Goal: Information Seeking & Learning: Check status

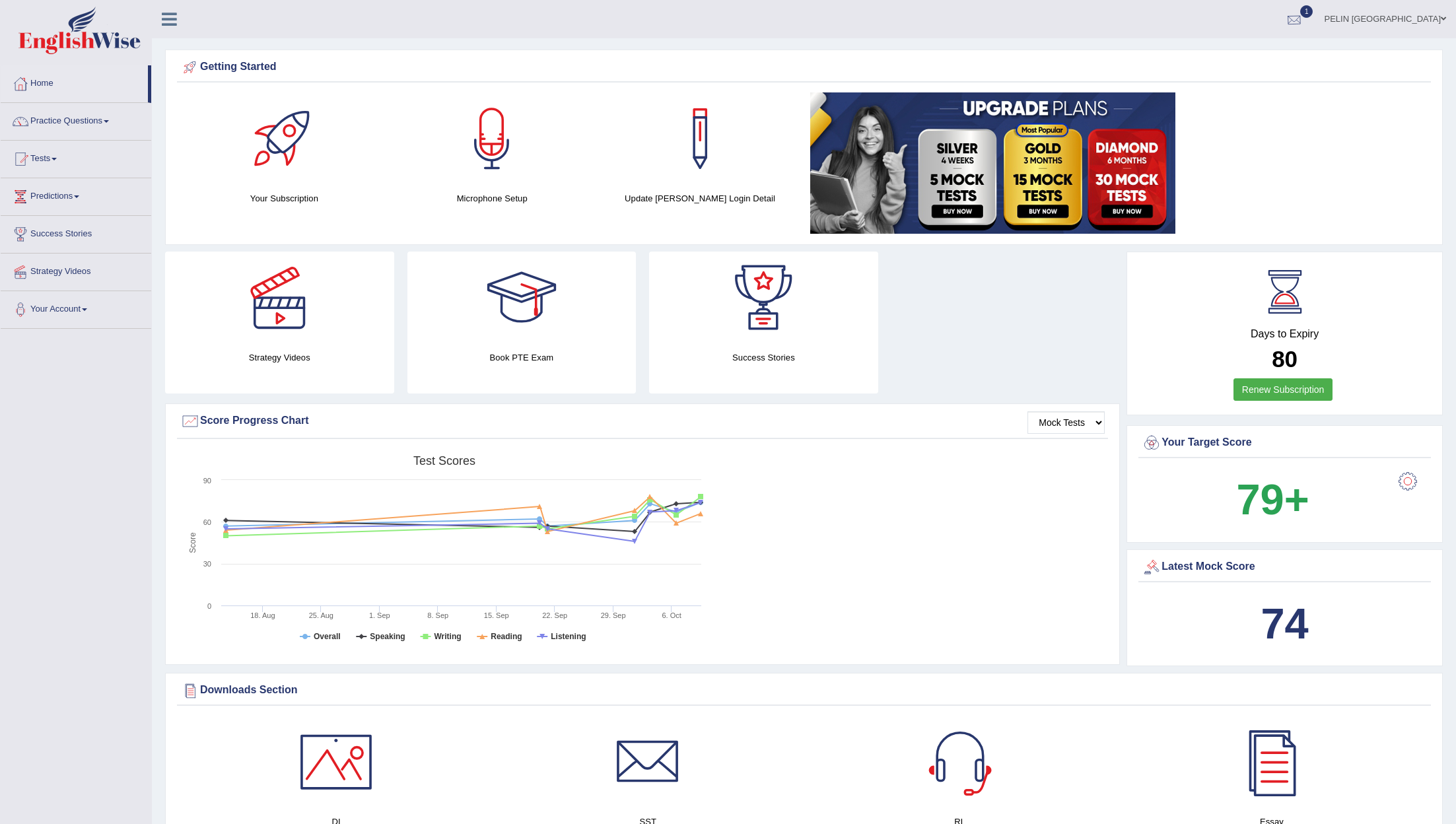
click at [1304, 12] on div at bounding box center [1294, 20] width 20 height 20
click at [1285, 57] on link "EW1 Oct 9, 2025 Exam evaluated" at bounding box center [1215, 60] width 182 height 28
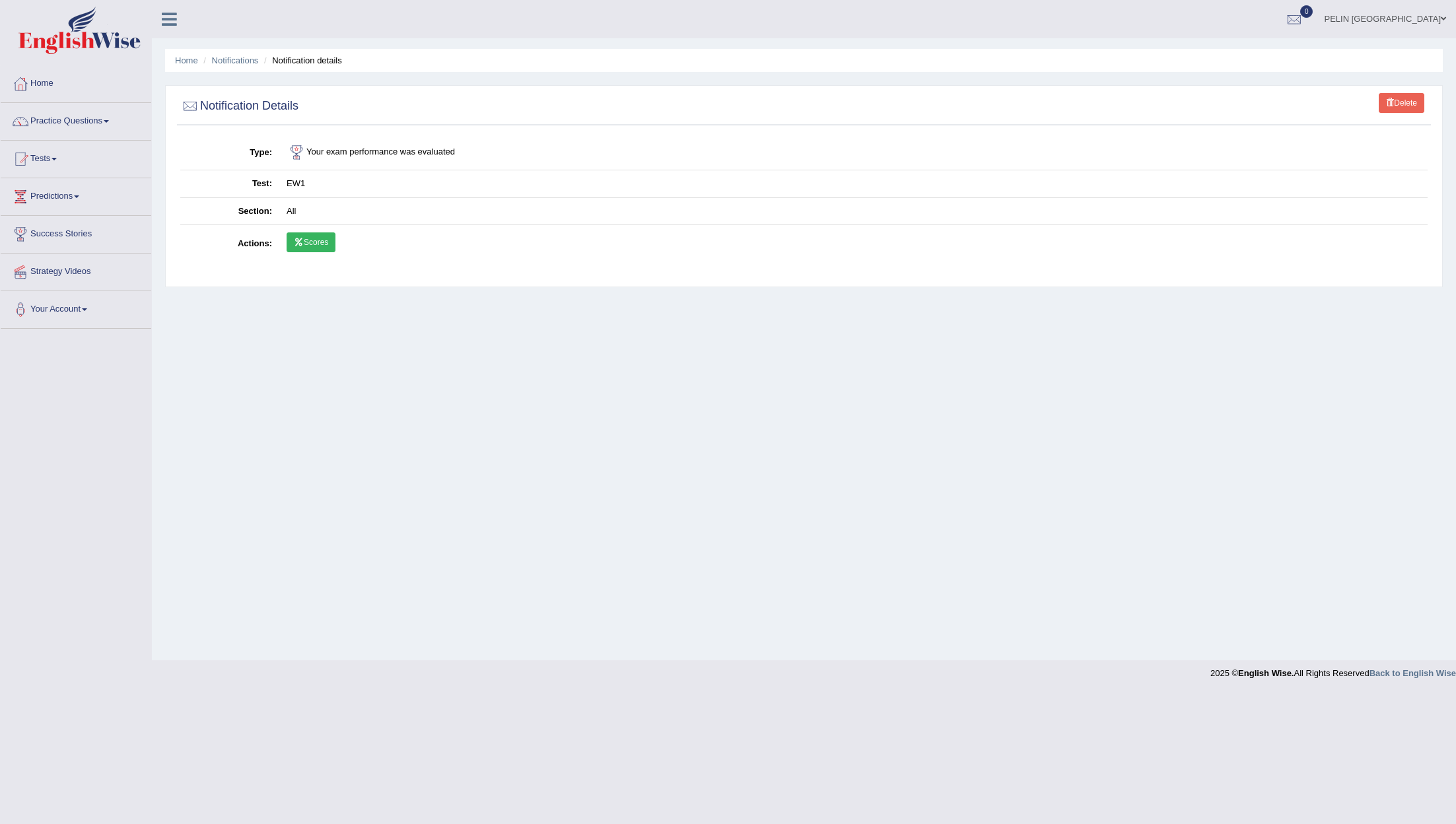
click at [329, 242] on link "Scores" at bounding box center [310, 243] width 49 height 20
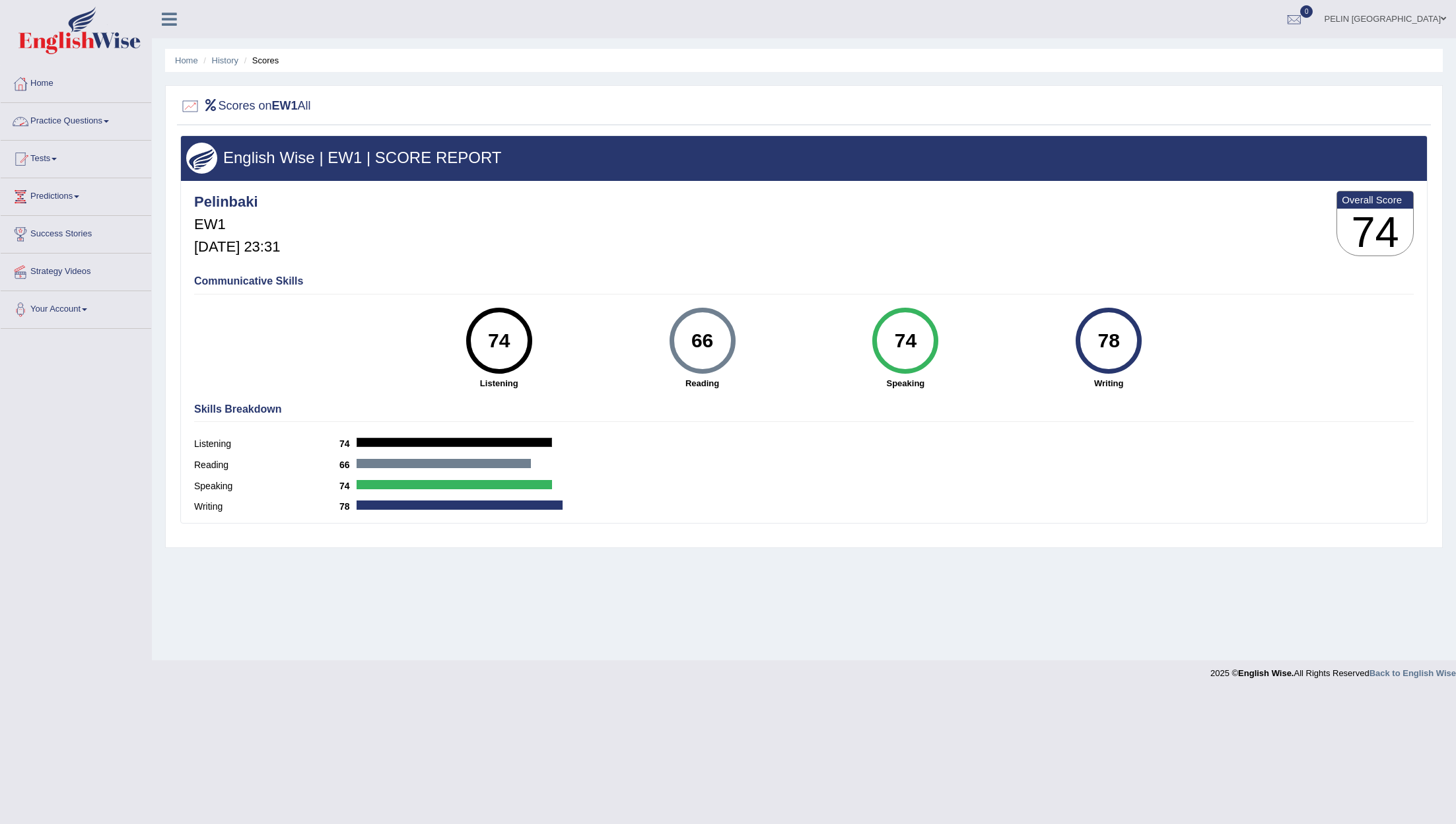
click at [64, 123] on link "Practice Questions" at bounding box center [76, 119] width 150 height 33
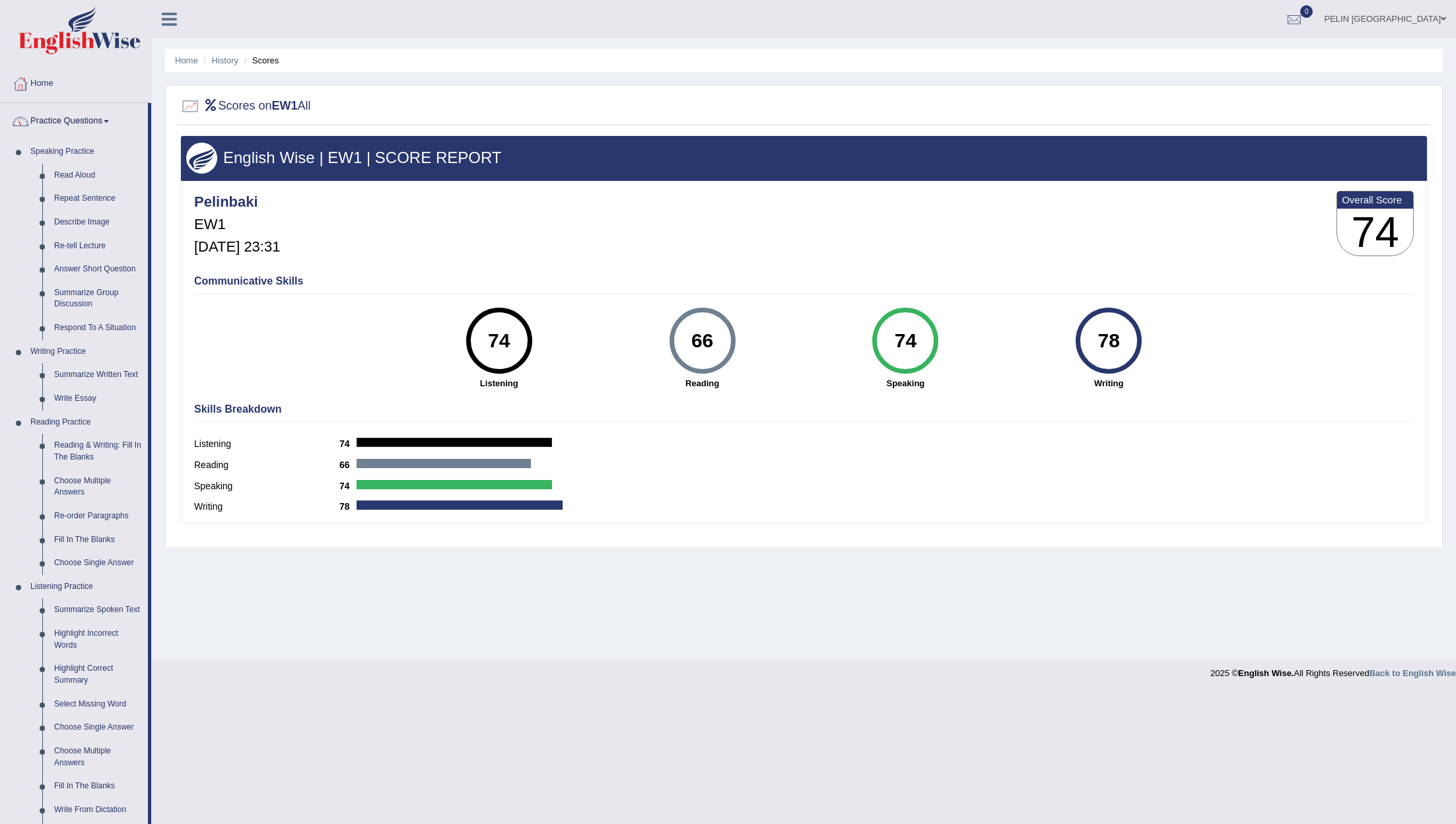
click at [64, 123] on link "Practice Questions" at bounding box center [74, 119] width 147 height 33
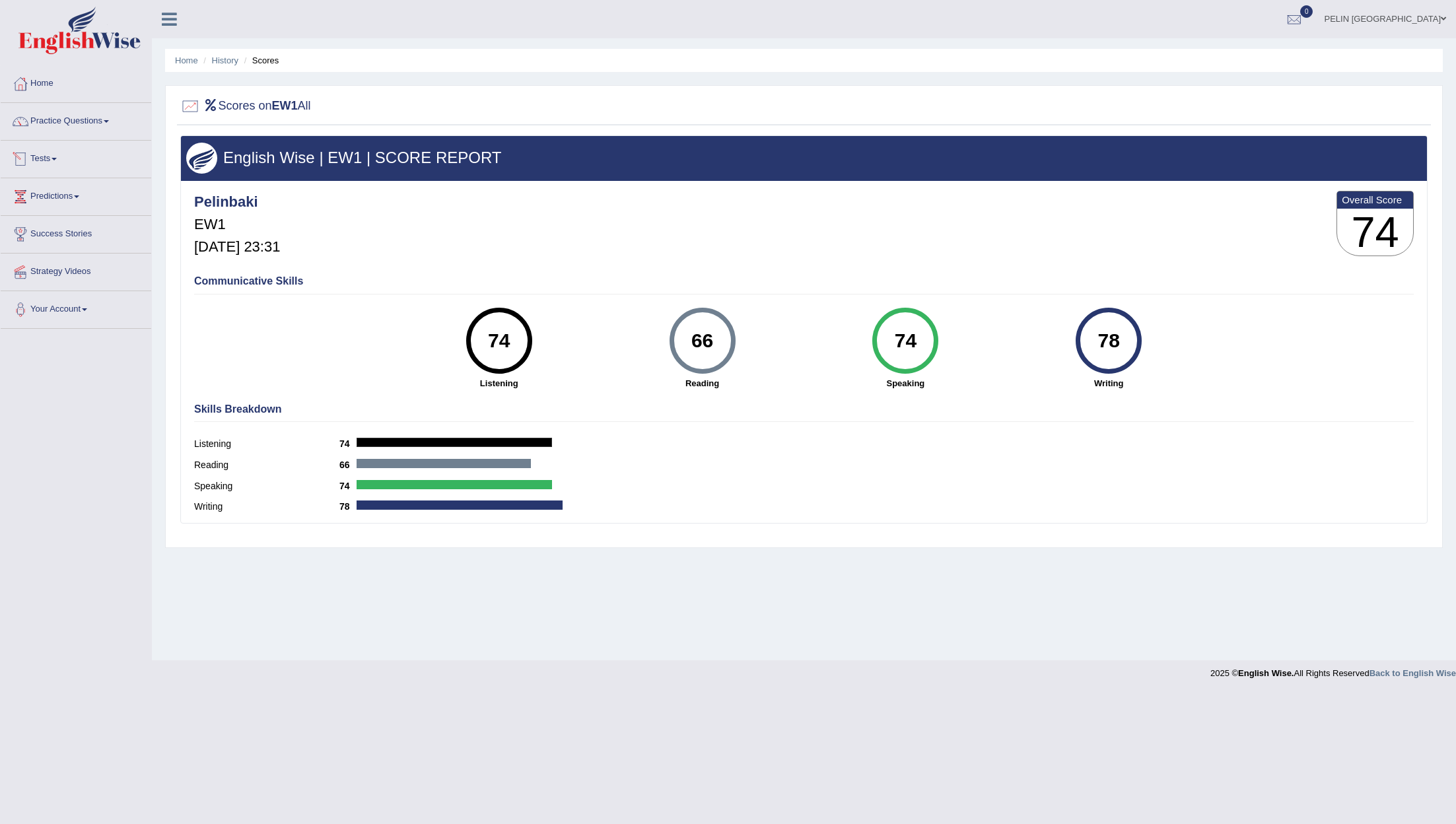
click at [57, 159] on span at bounding box center [54, 158] width 5 height 2
click at [51, 239] on link "History" at bounding box center [85, 236] width 123 height 24
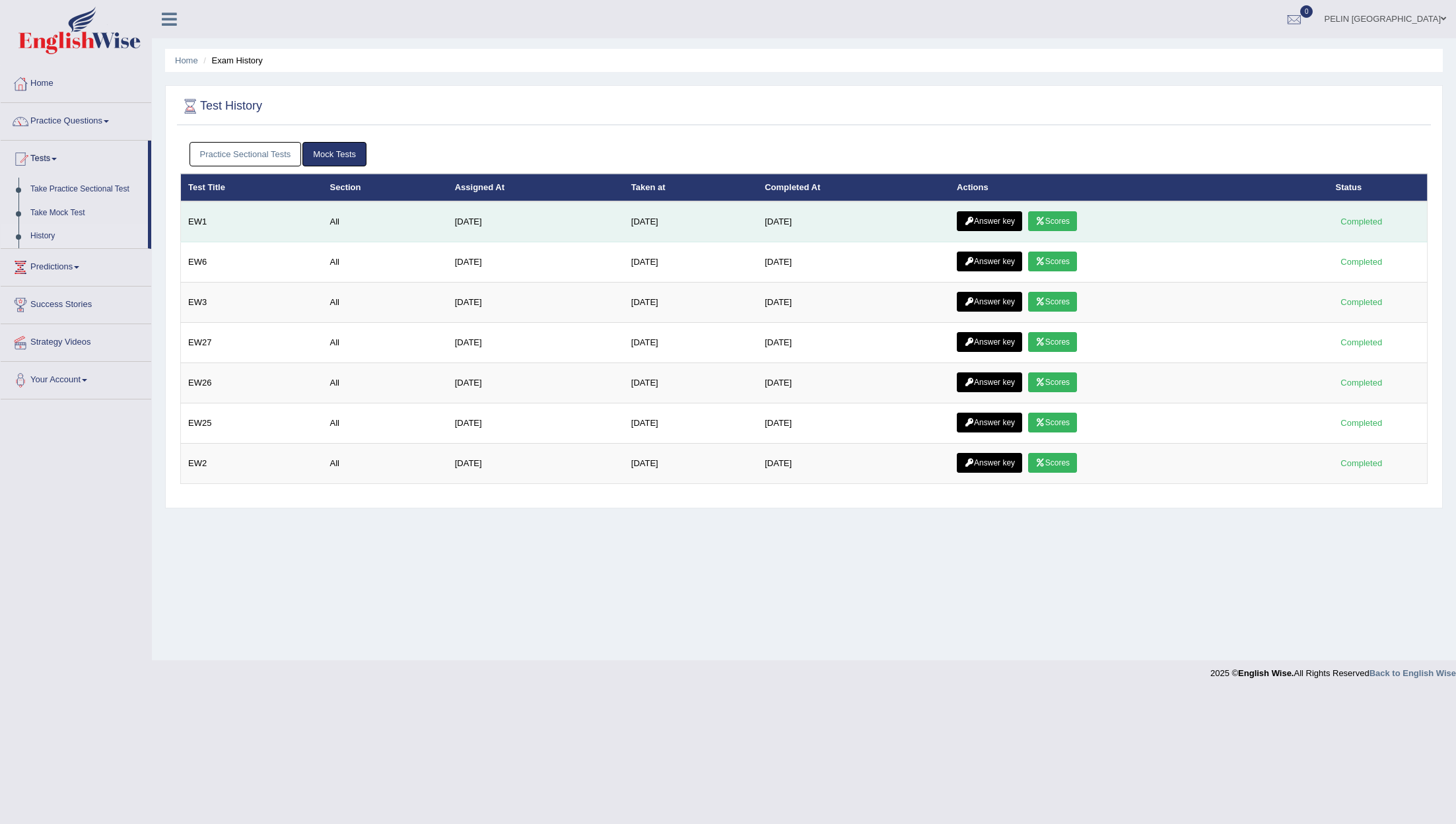
click at [1045, 219] on icon at bounding box center [1040, 221] width 10 height 8
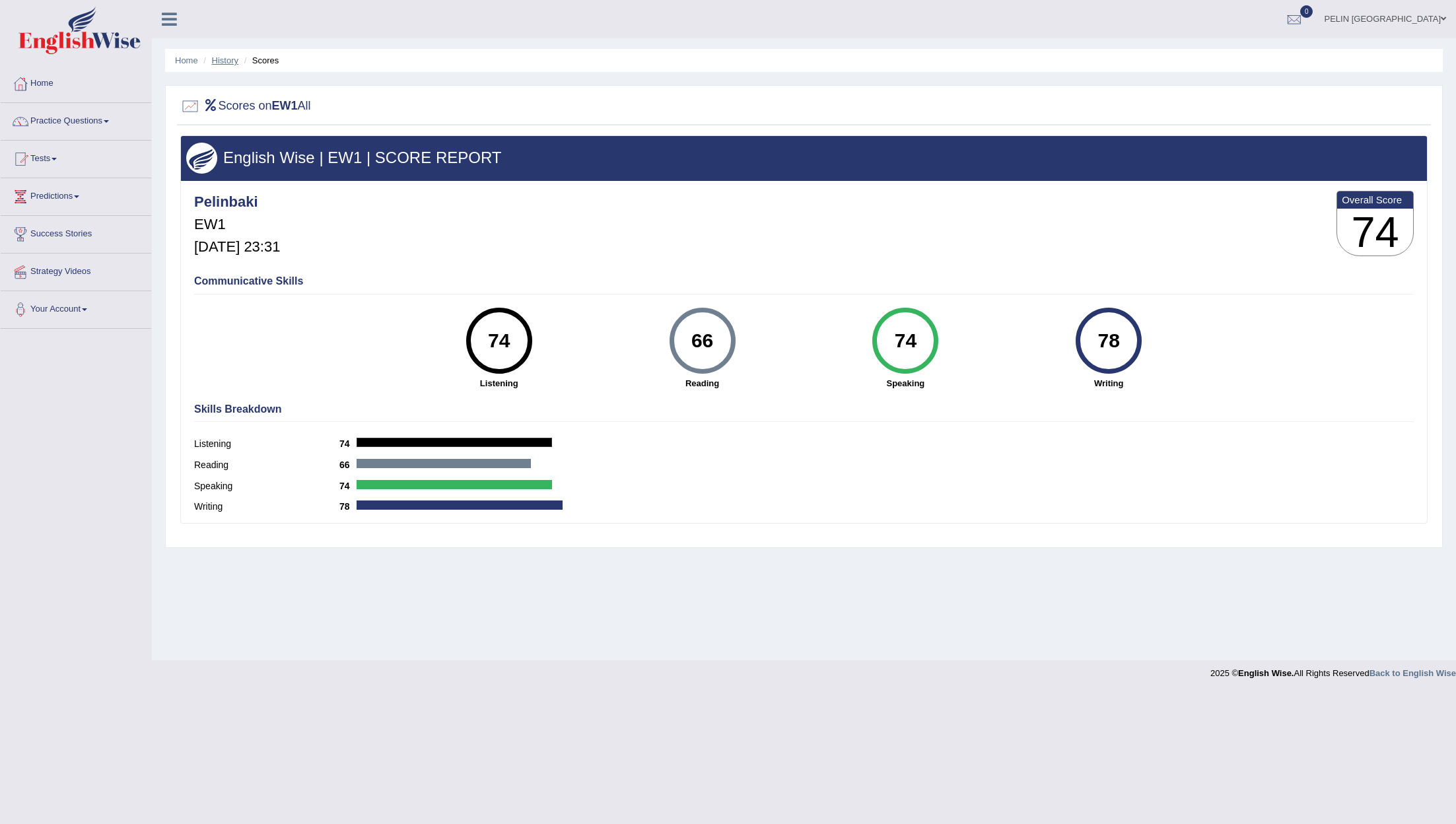
click at [223, 57] on link "History" at bounding box center [225, 60] width 26 height 10
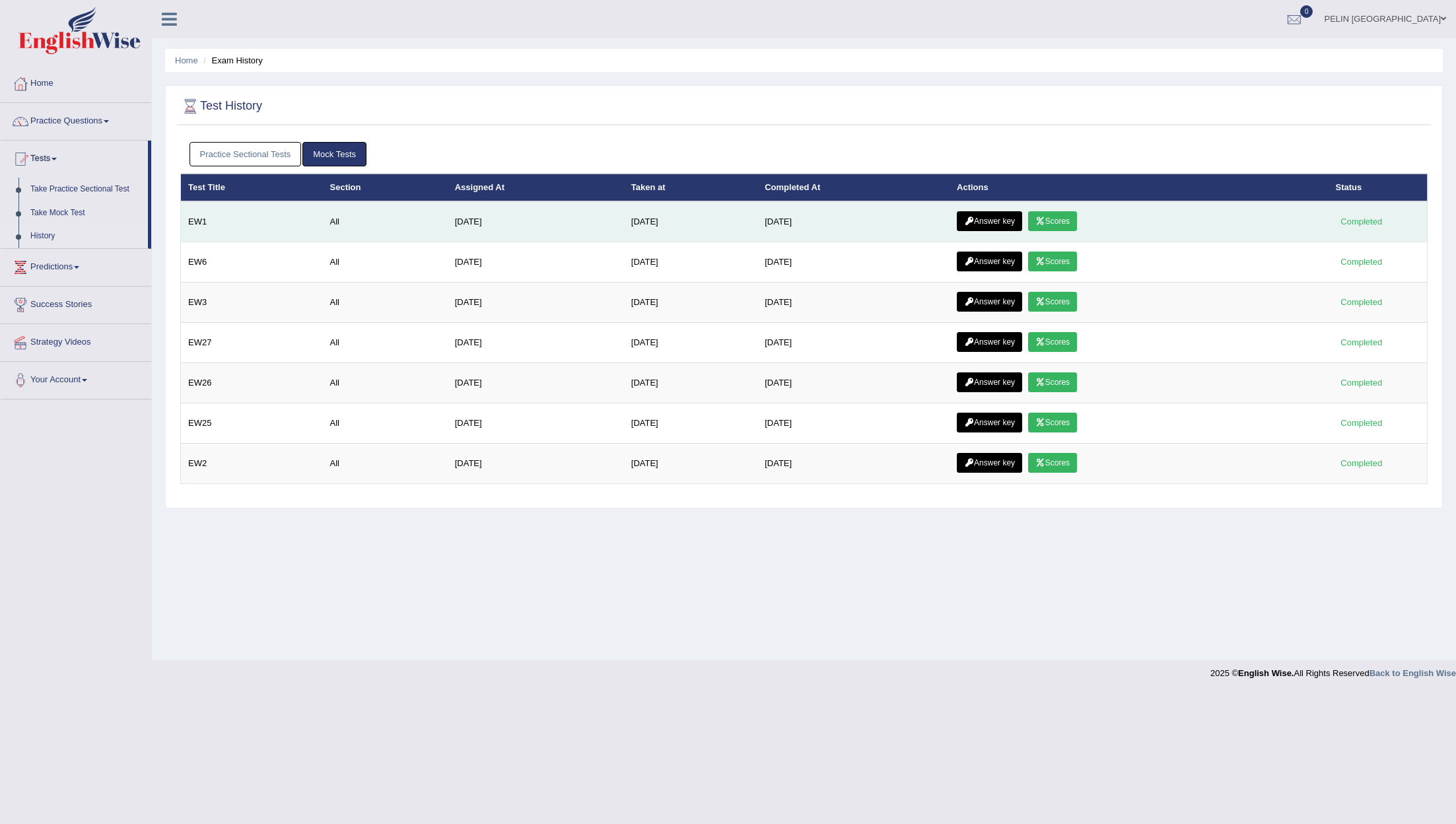
click at [1000, 224] on link "Answer key" at bounding box center [989, 221] width 65 height 20
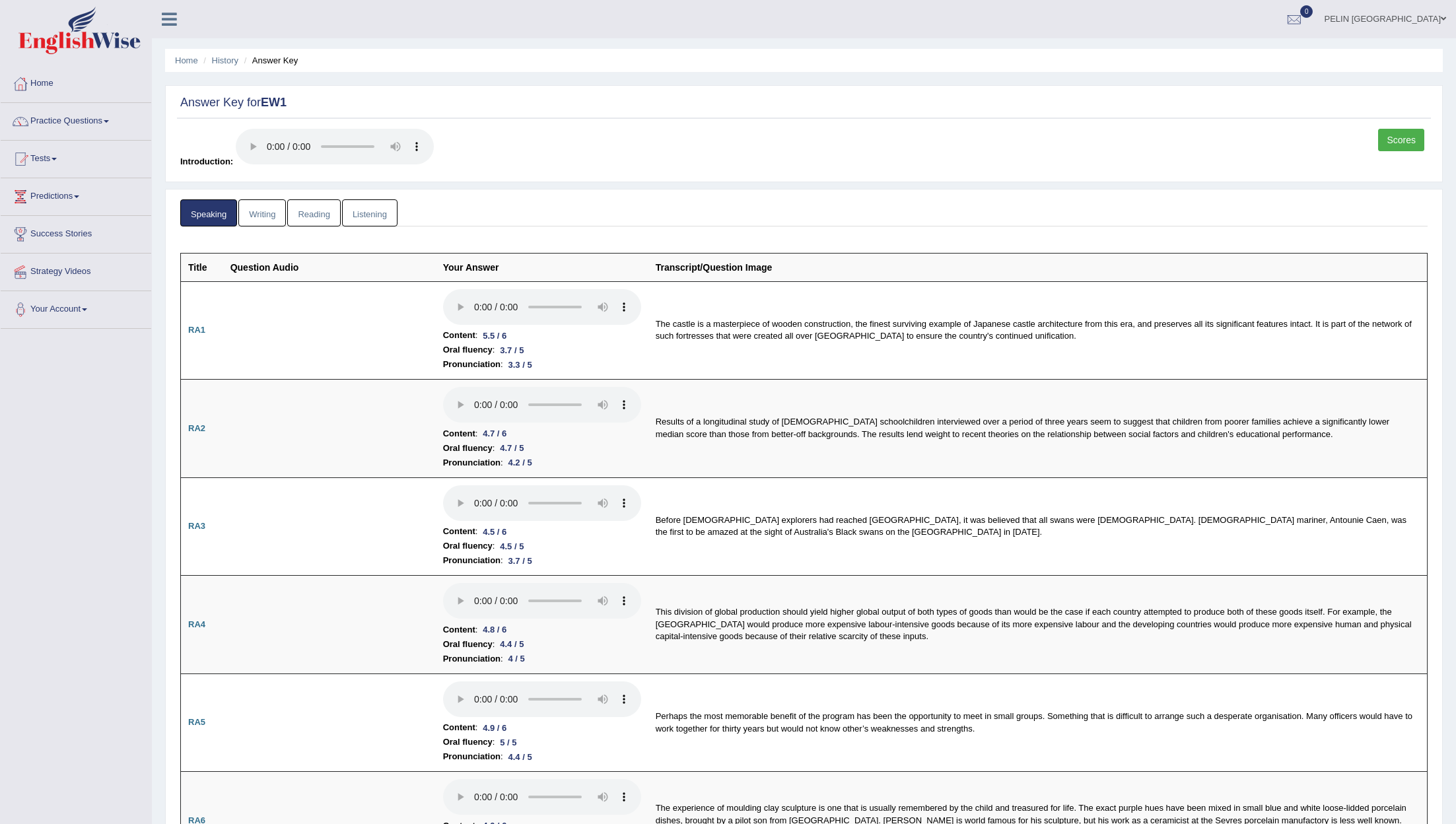
click at [327, 215] on link "Reading" at bounding box center [313, 213] width 53 height 27
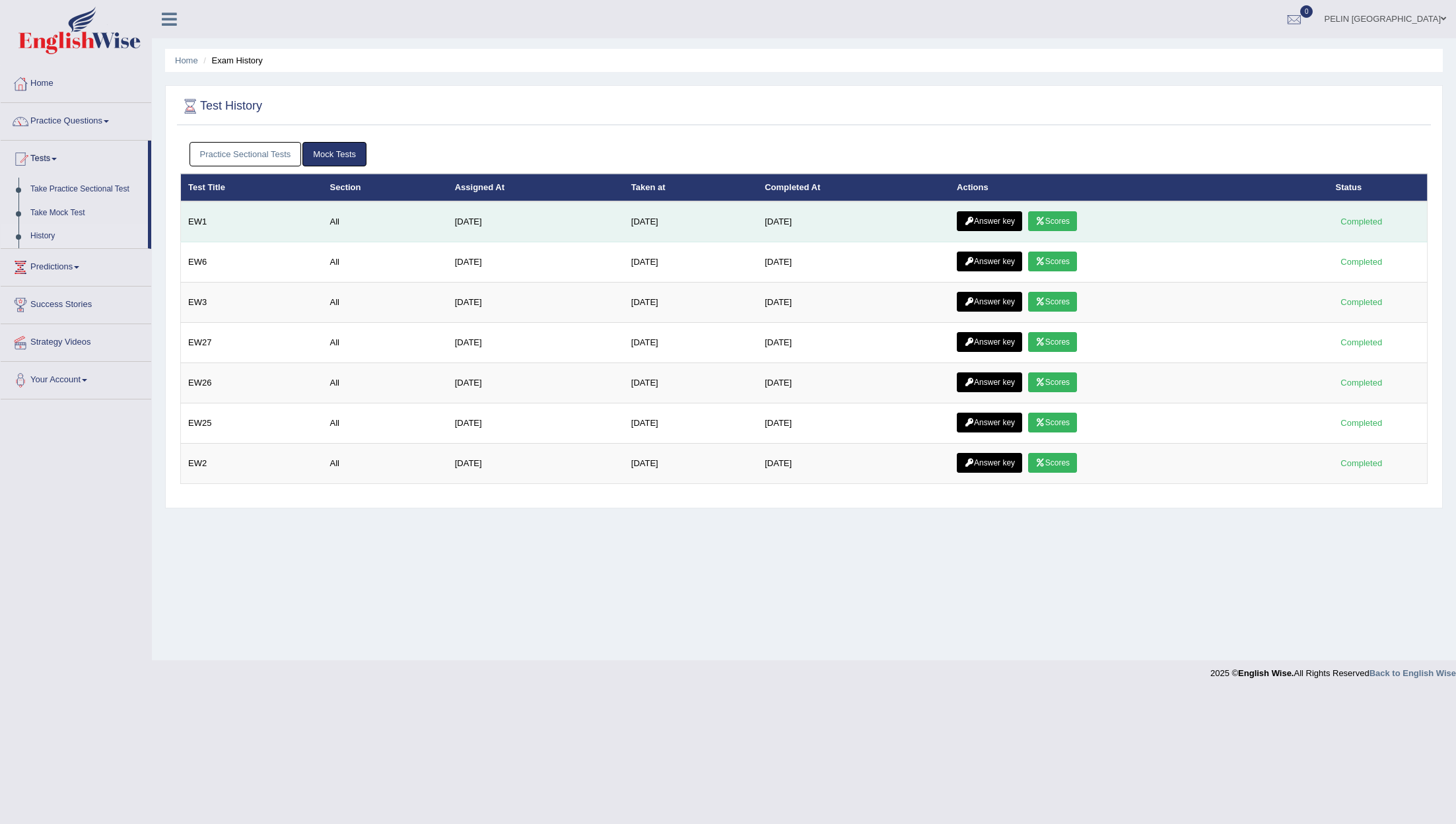
click at [1075, 216] on link "Scores" at bounding box center [1052, 221] width 49 height 20
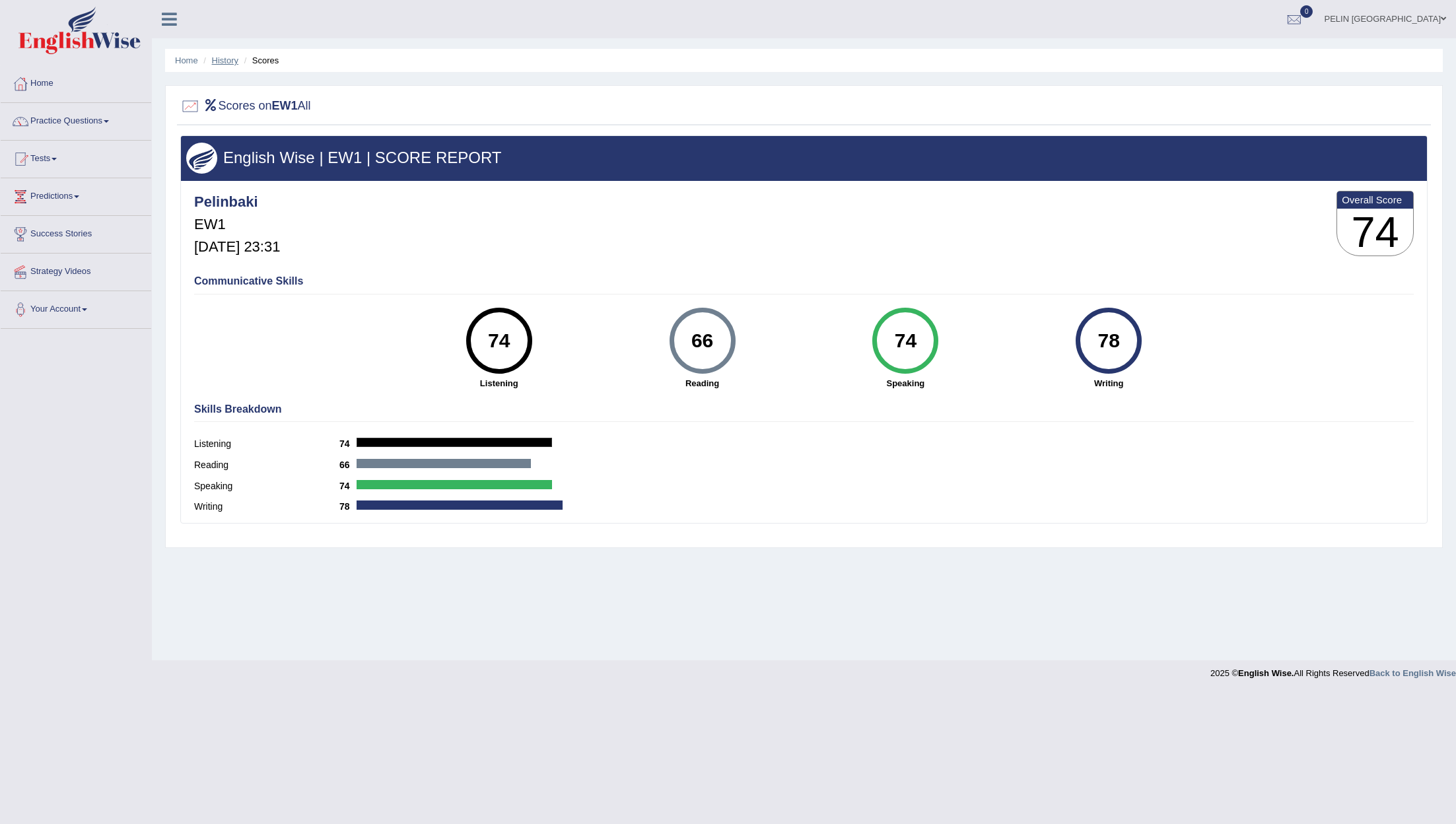
drag, startPoint x: 227, startPoint y: 61, endPoint x: 237, endPoint y: 61, distance: 10.0
click at [227, 61] on link "History" at bounding box center [225, 60] width 26 height 10
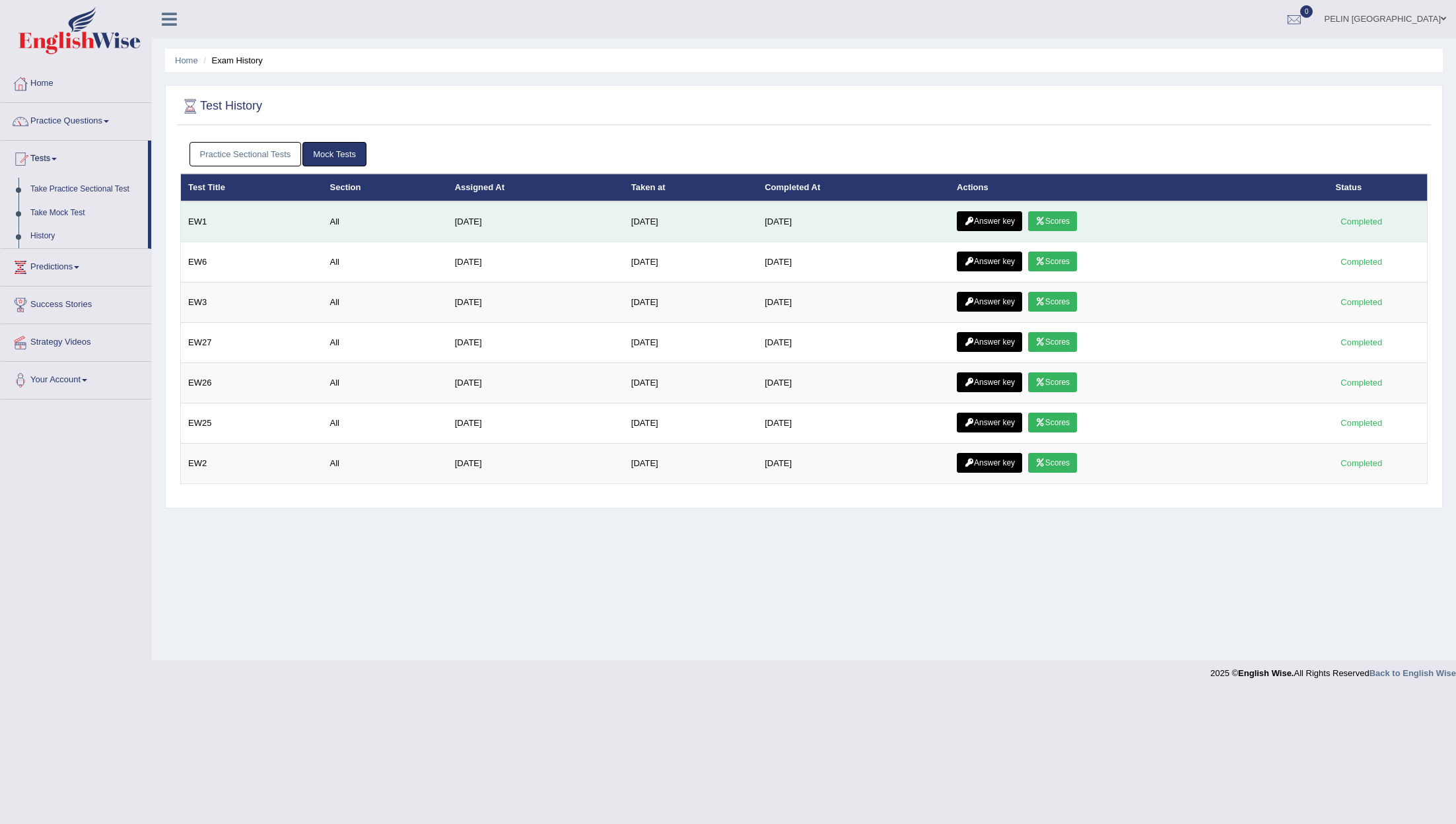
click at [1022, 223] on link "Answer key" at bounding box center [989, 221] width 65 height 20
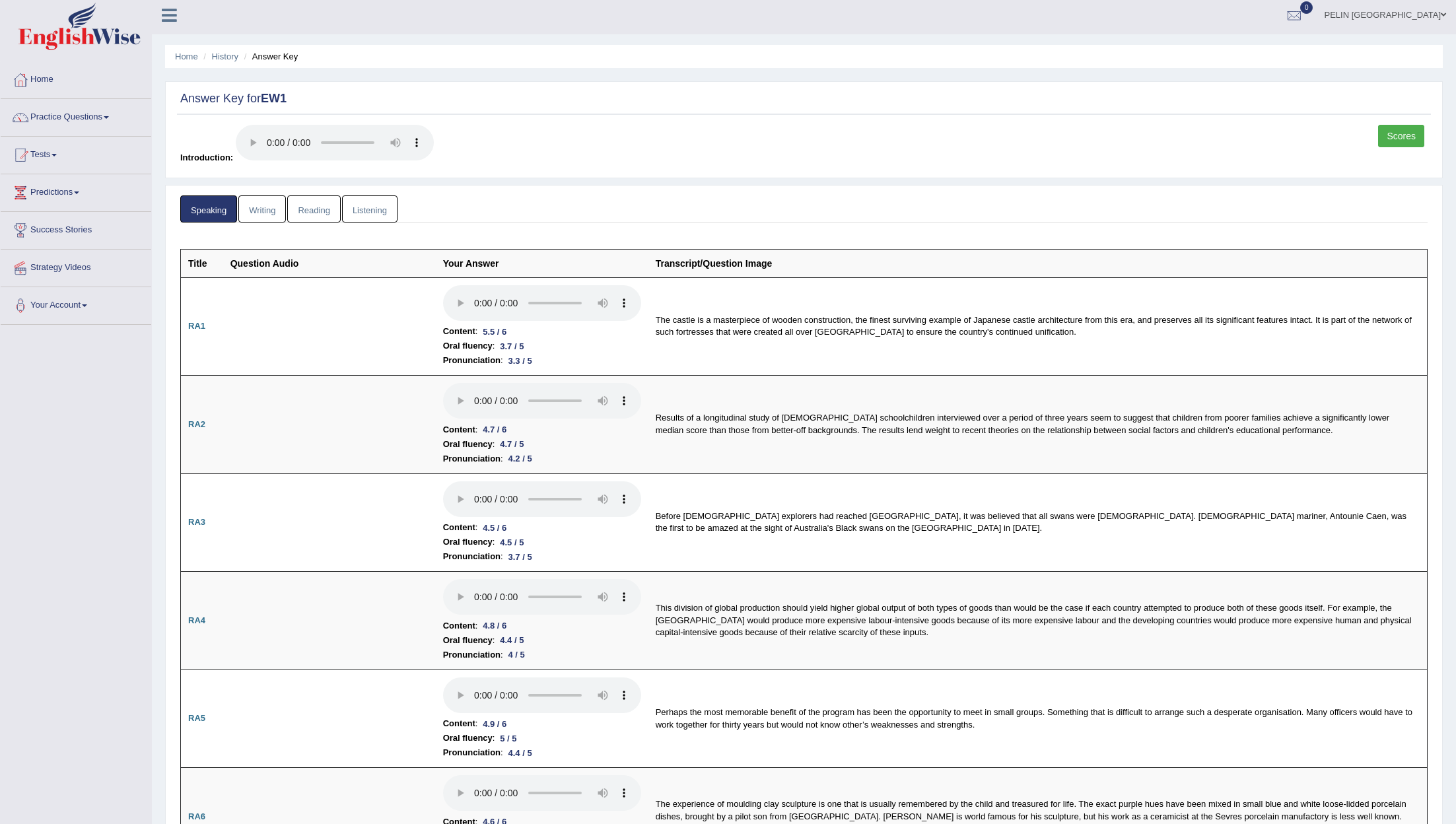
click at [269, 206] on link "Writing" at bounding box center [261, 209] width 47 height 27
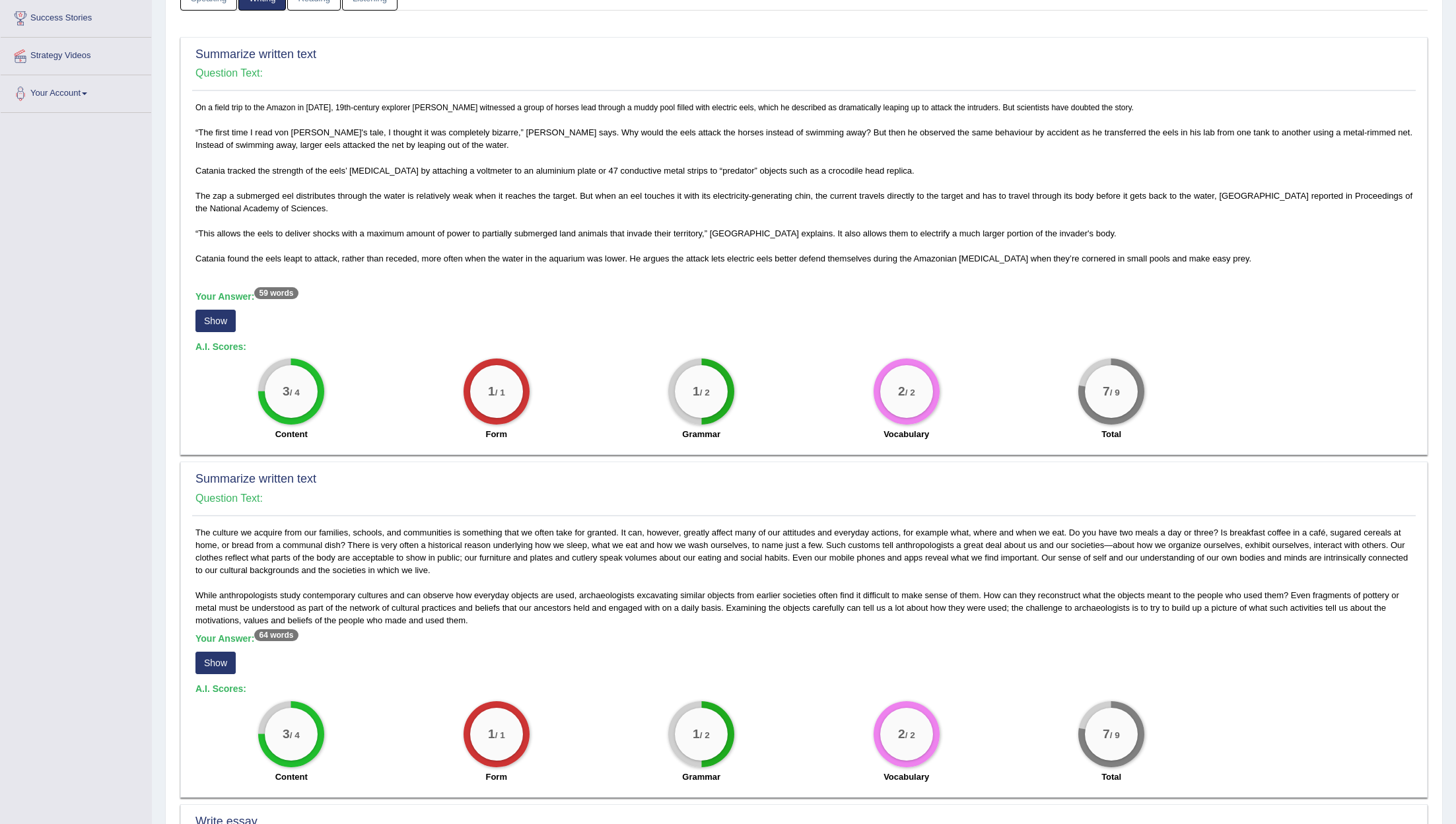
scroll to position [218, 0]
click at [213, 314] on button "Show" at bounding box center [216, 319] width 40 height 23
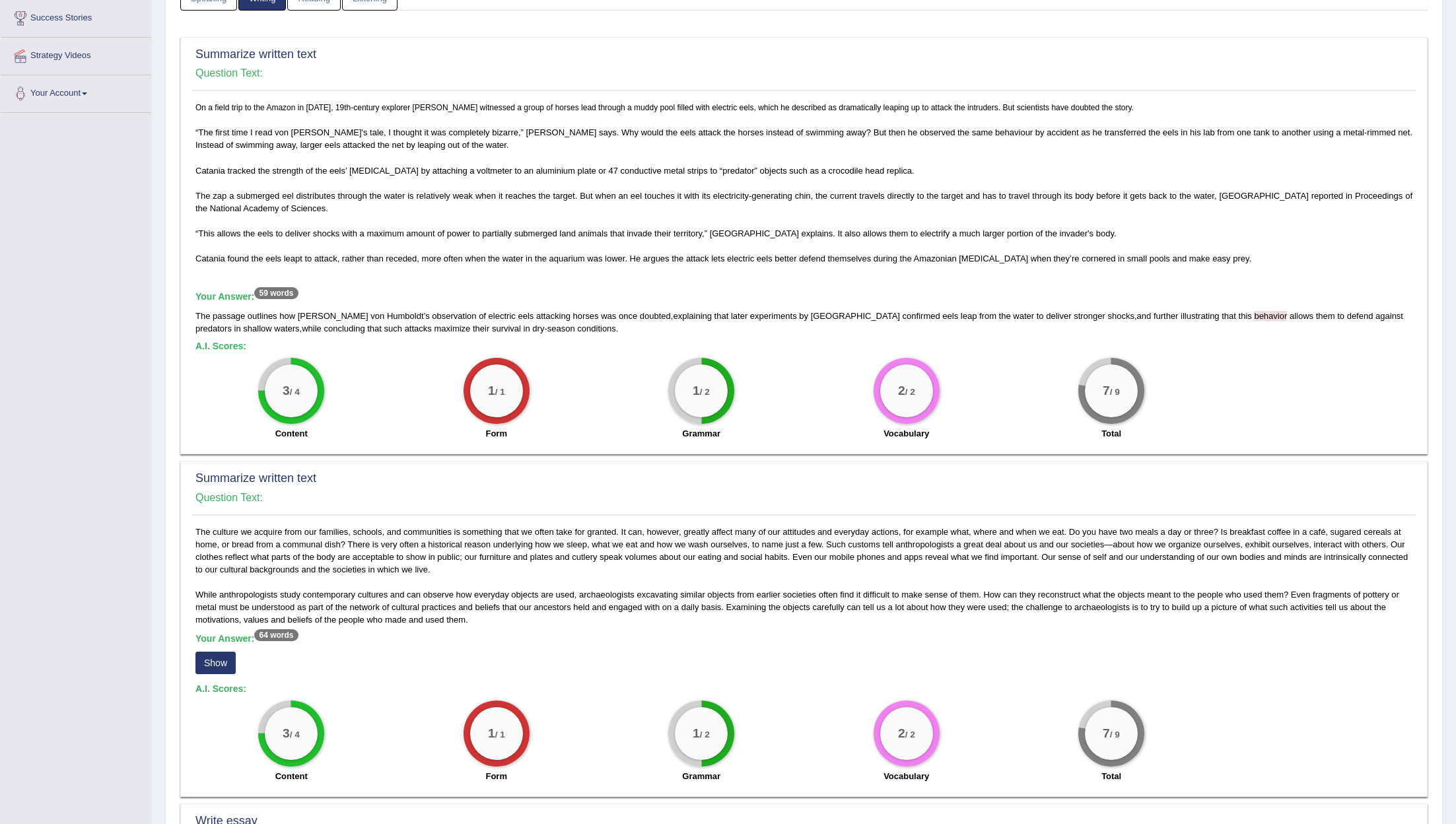
scroll to position [344, 0]
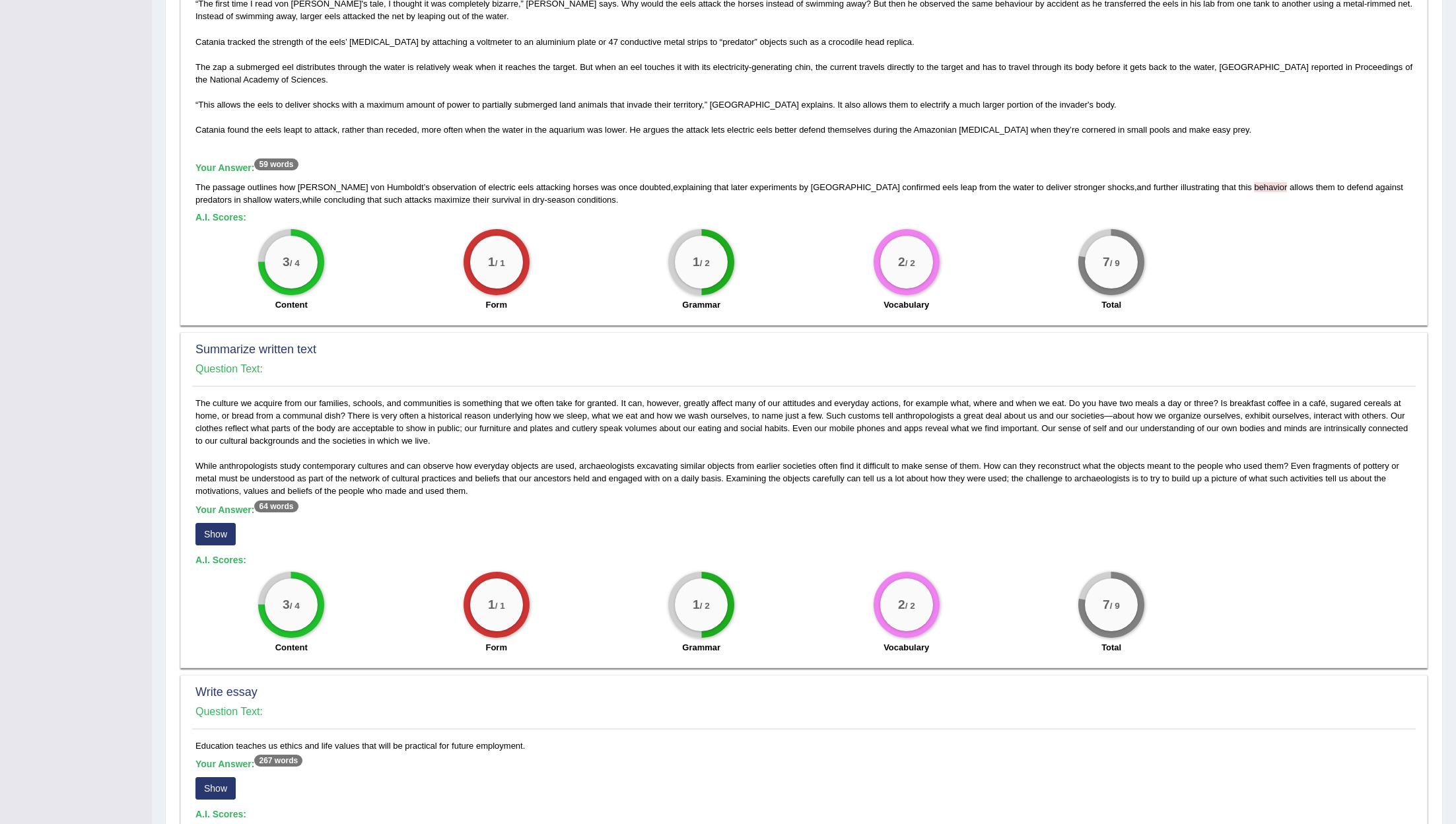
click at [213, 528] on button "Show" at bounding box center [216, 534] width 40 height 23
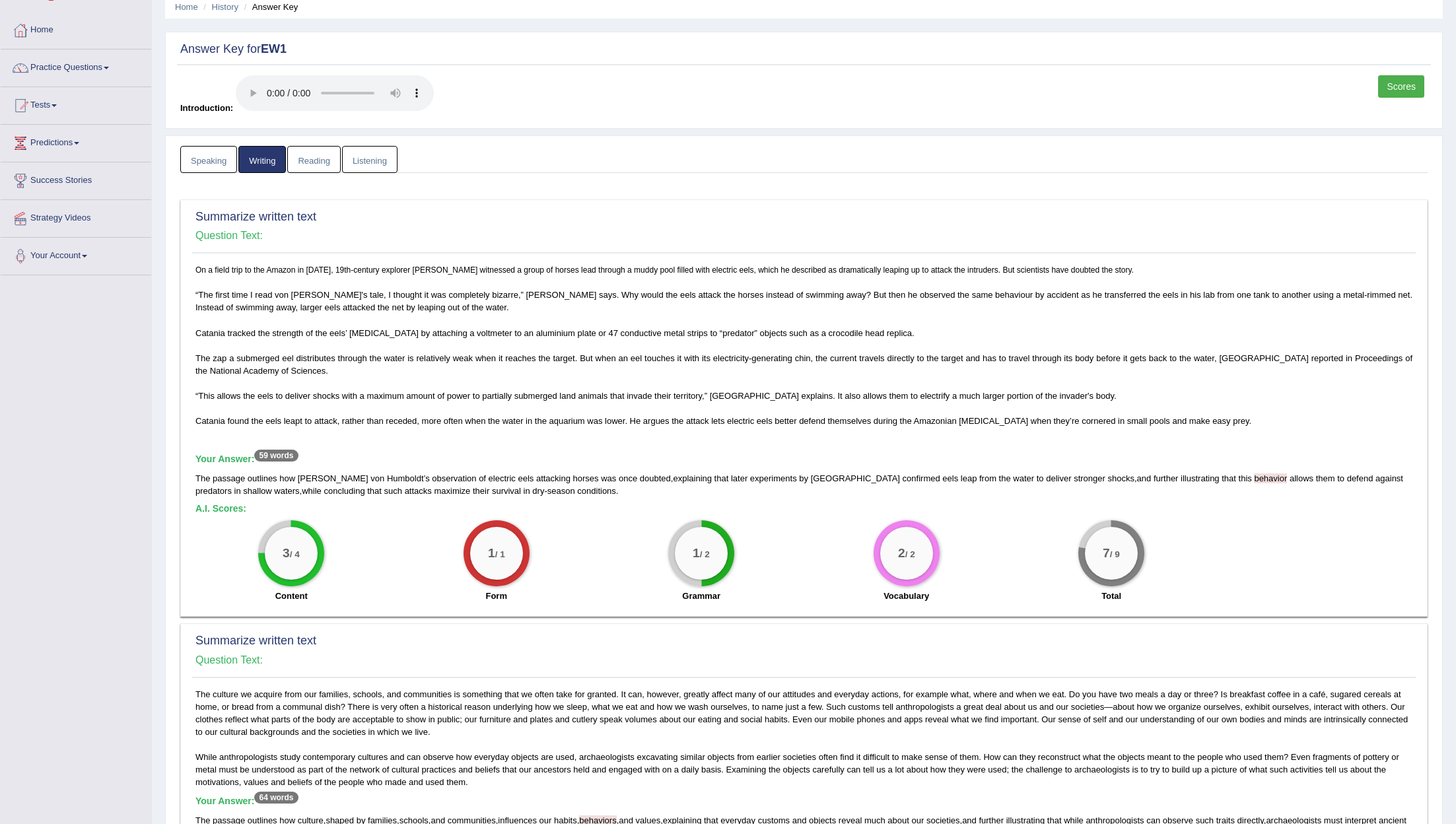
scroll to position [0, 0]
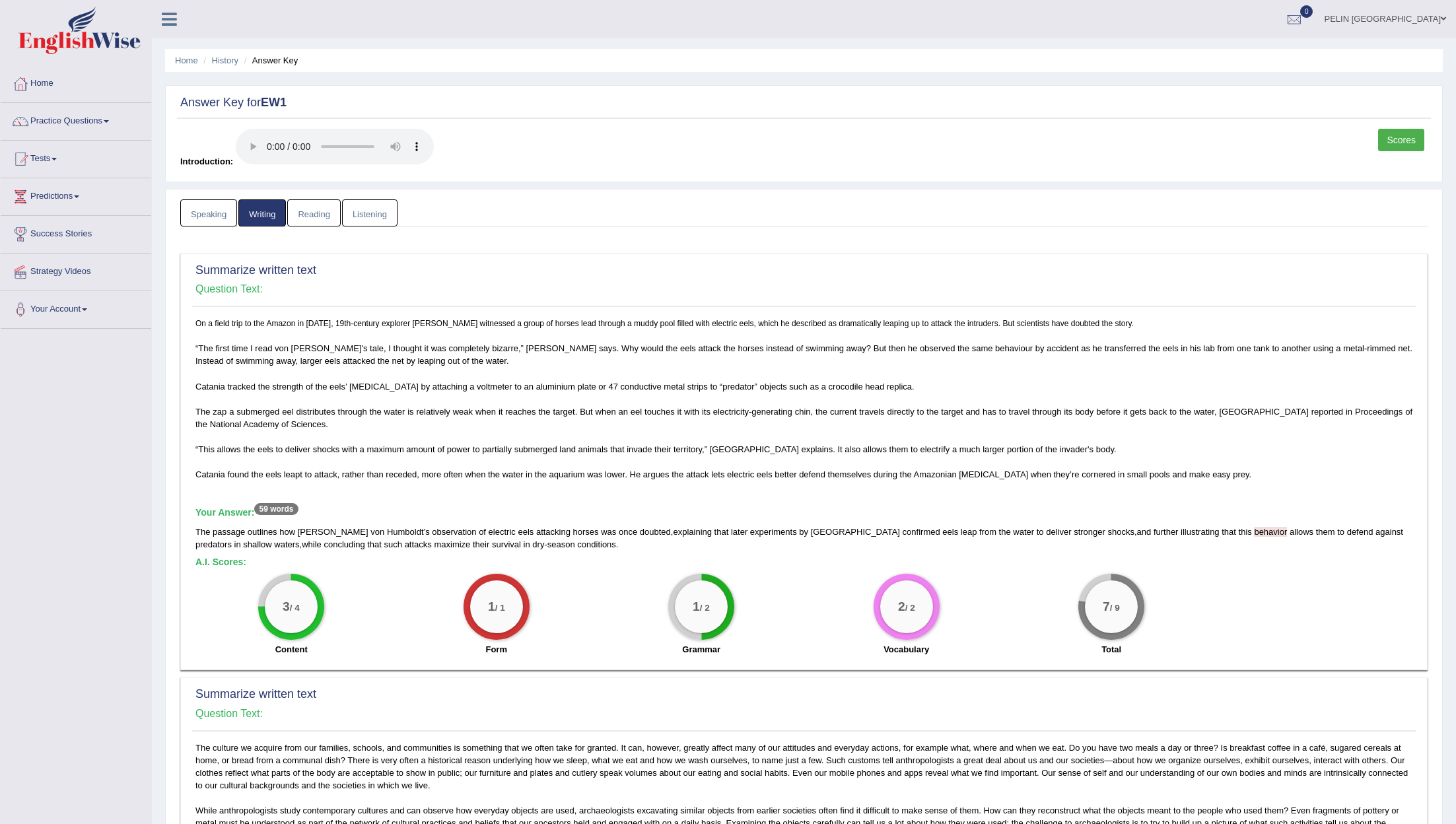
click at [320, 214] on link "Reading" at bounding box center [313, 213] width 53 height 27
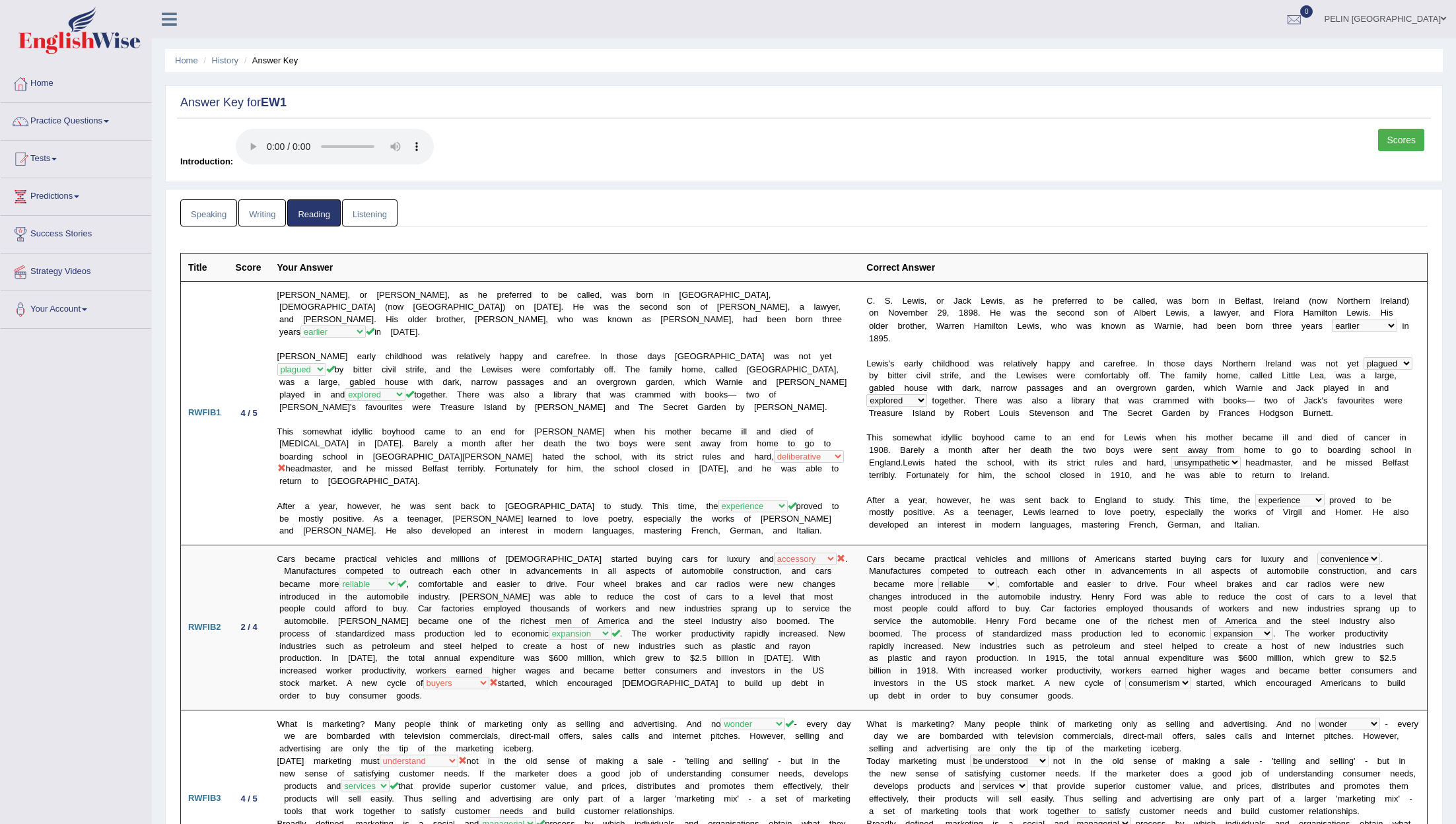
click at [375, 209] on link "Listening" at bounding box center [369, 213] width 55 height 27
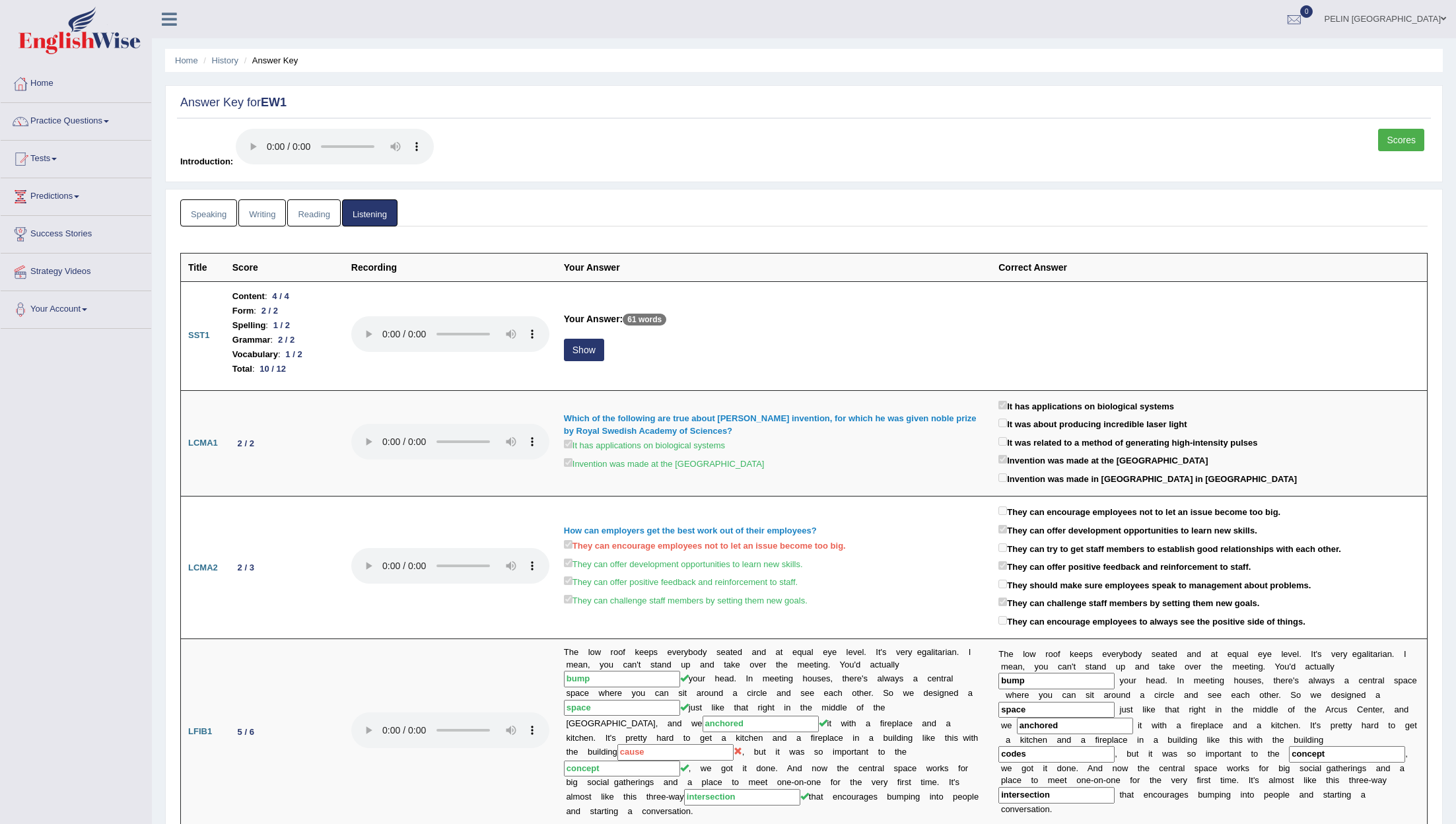
drag, startPoint x: 219, startPoint y: 215, endPoint x: 274, endPoint y: 216, distance: 55.0
click at [219, 215] on link "Speaking" at bounding box center [208, 213] width 57 height 27
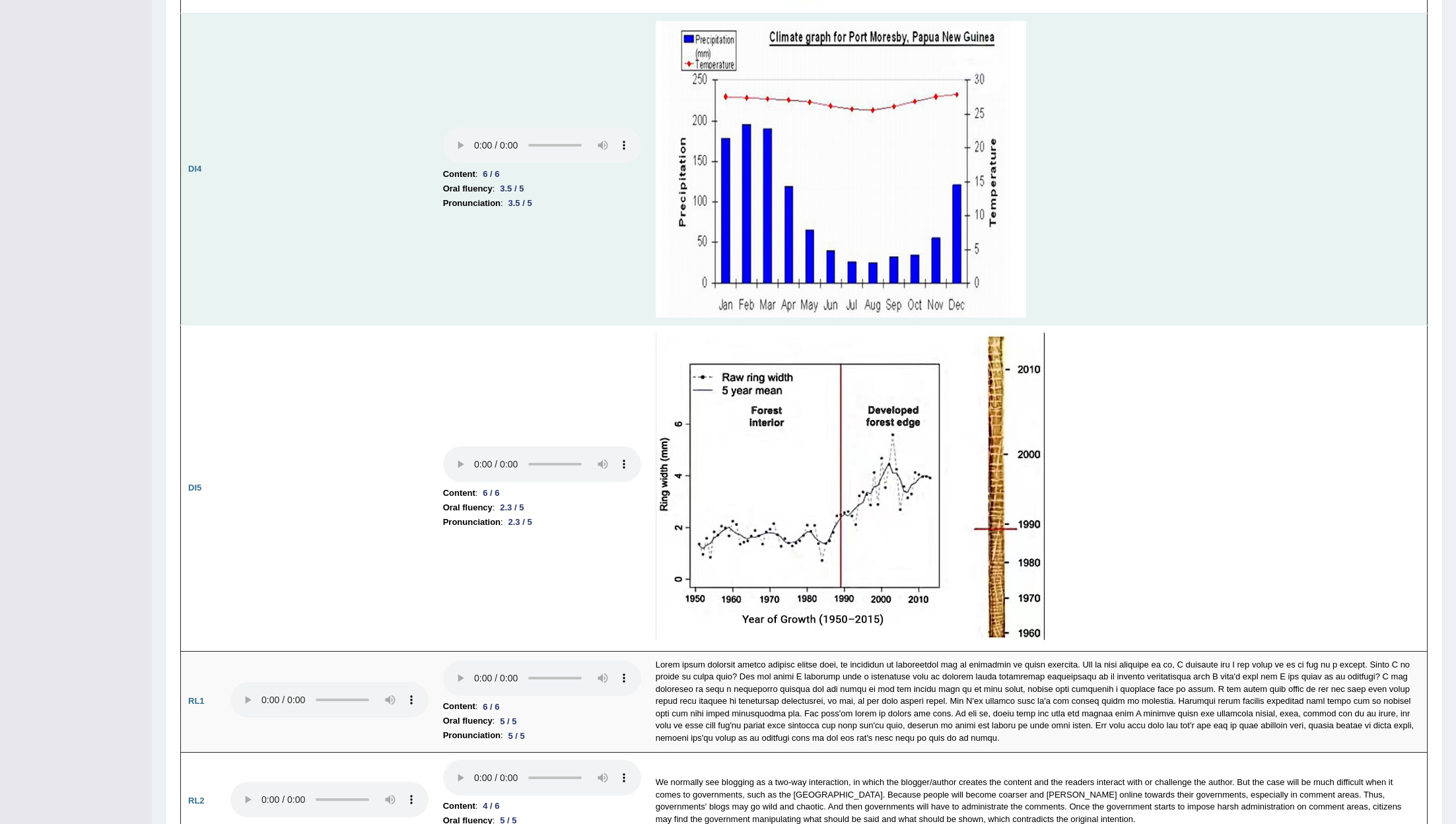
scroll to position [2722, 0]
